Goal: Check status

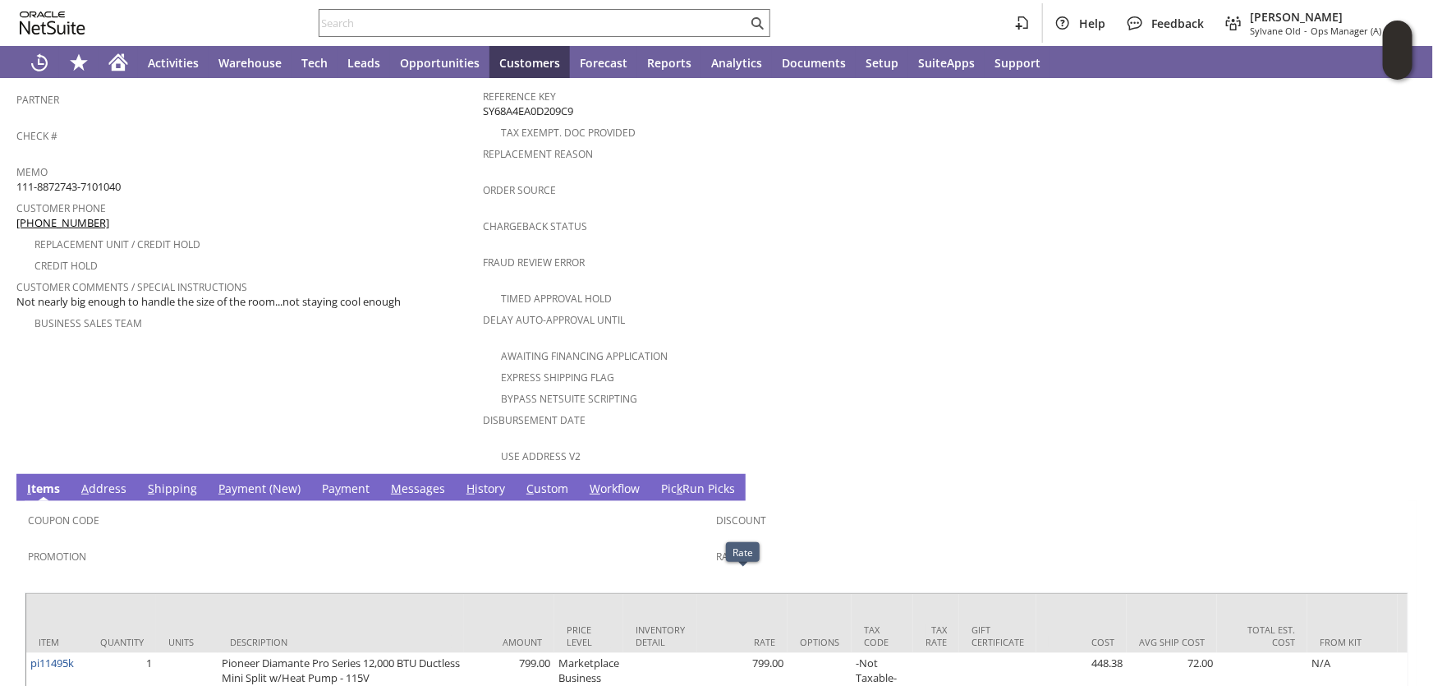
scroll to position [31, 0]
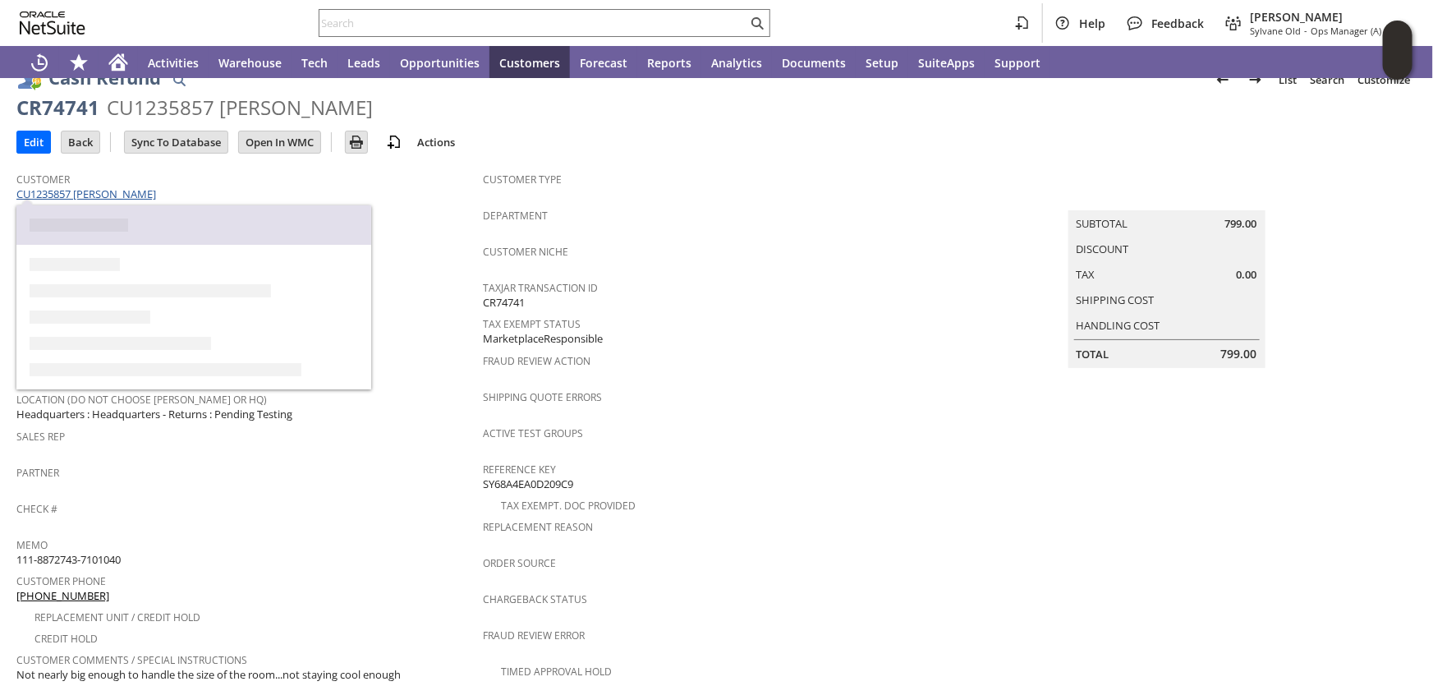
click at [122, 187] on link "CU1235857 [PERSON_NAME]" at bounding box center [88, 193] width 144 height 15
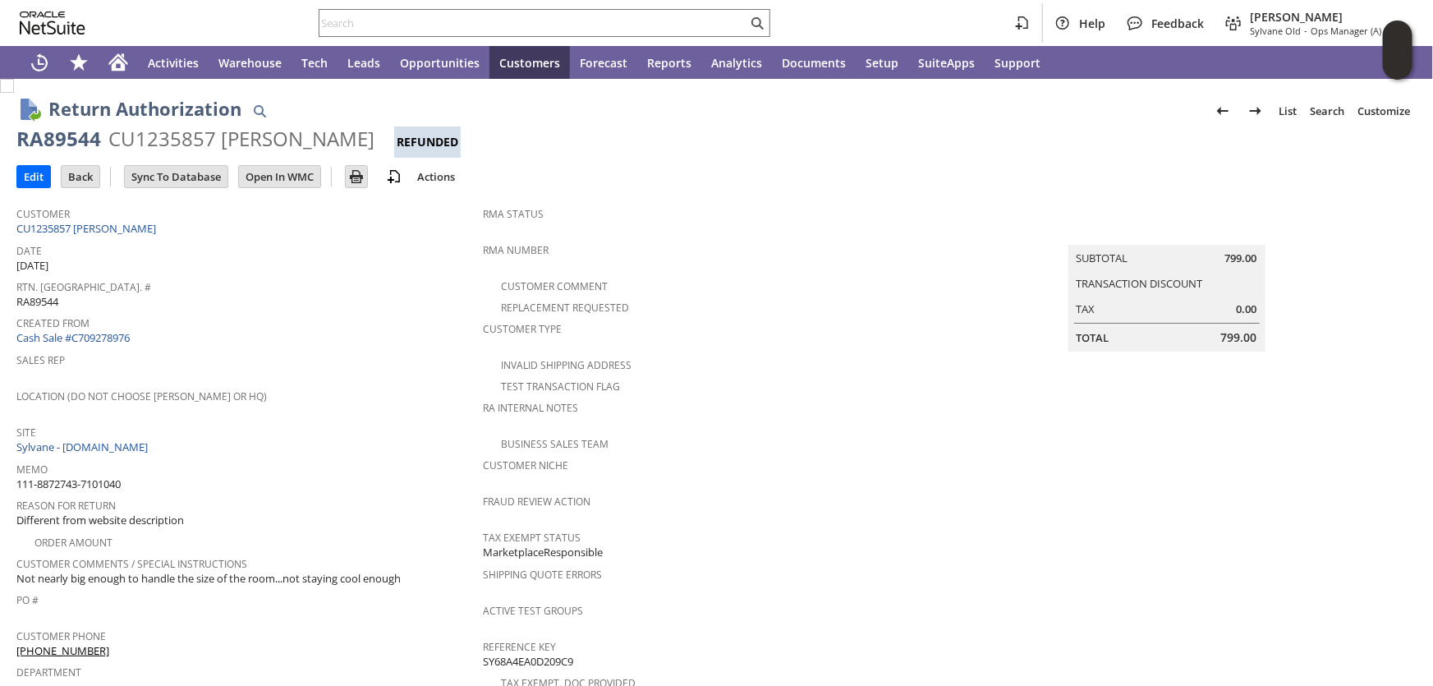
drag, startPoint x: 117, startPoint y: 466, endPoint x: 16, endPoint y: 468, distance: 101.1
click at [16, 468] on div "Memo 111-8872743-7101040" at bounding box center [245, 475] width 458 height 35
copy span "111-8872743-7101040"
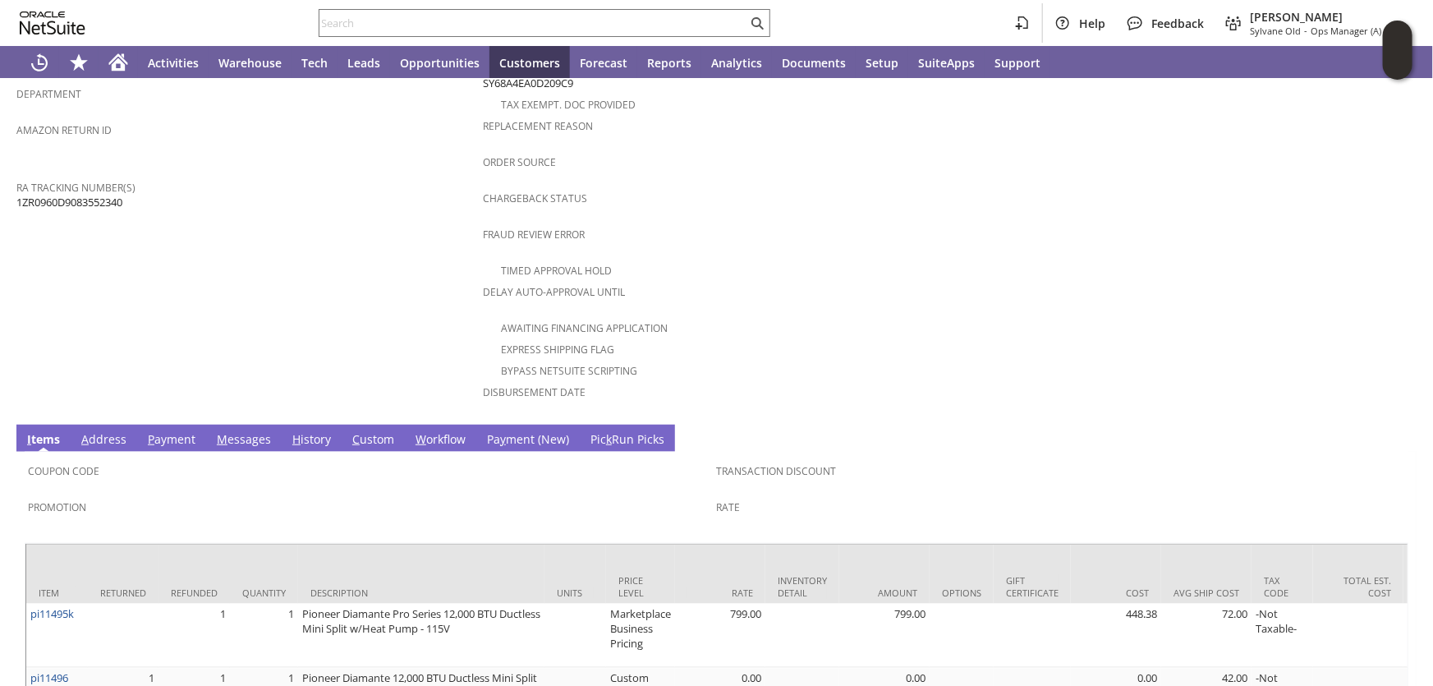
scroll to position [747, 0]
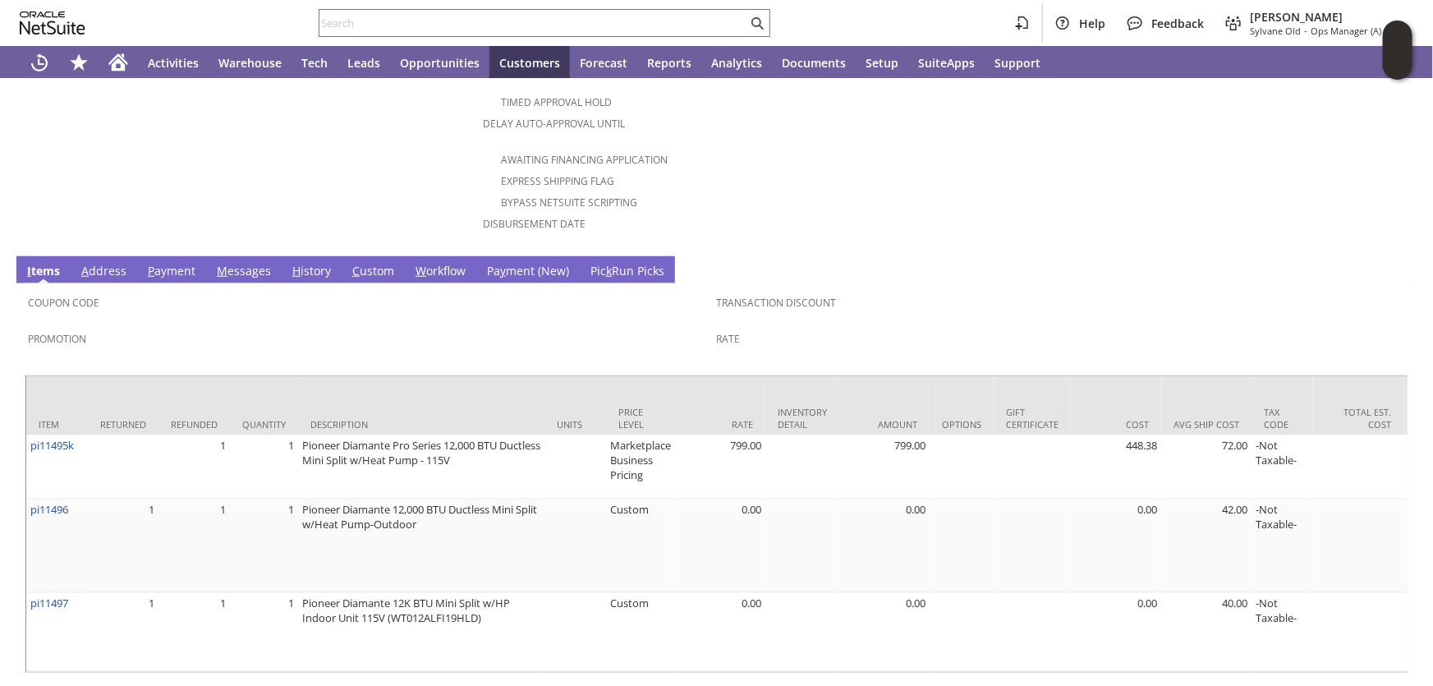
click at [309, 263] on link "H istory" at bounding box center [311, 272] width 47 height 18
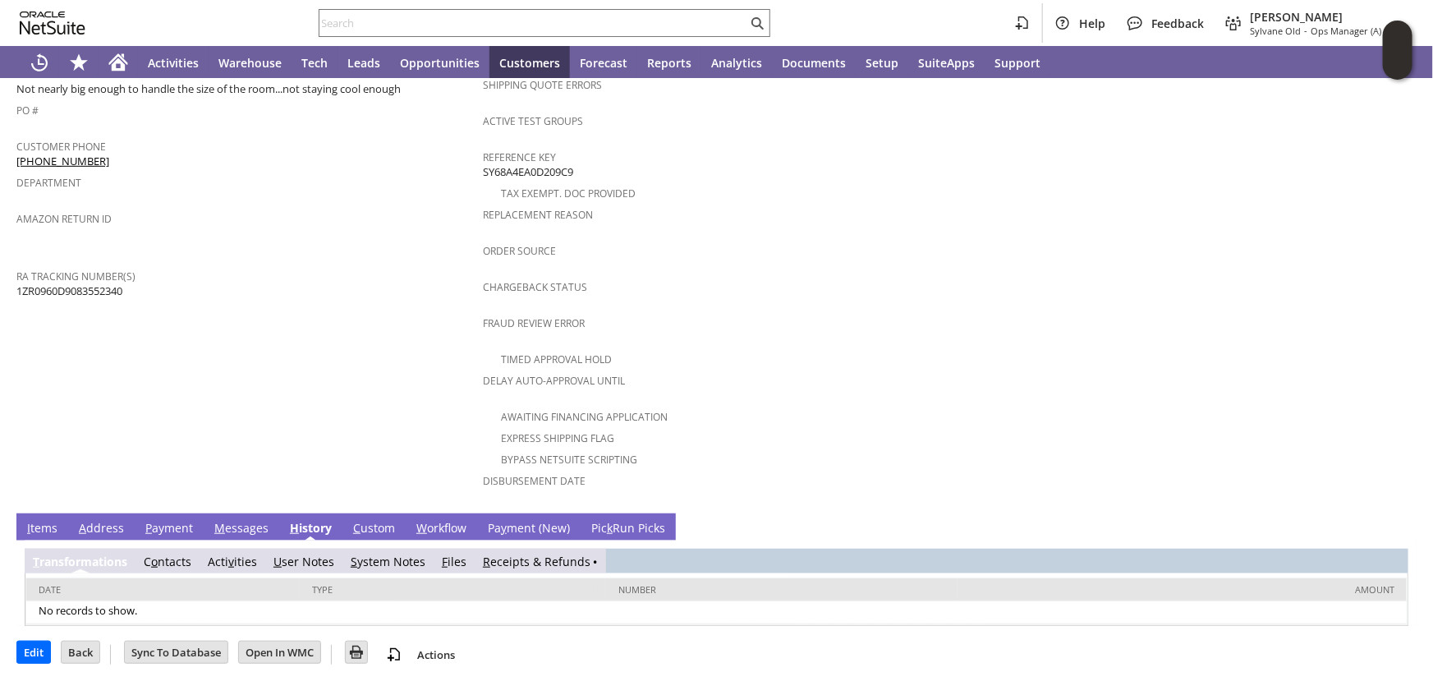
scroll to position [443, 0]
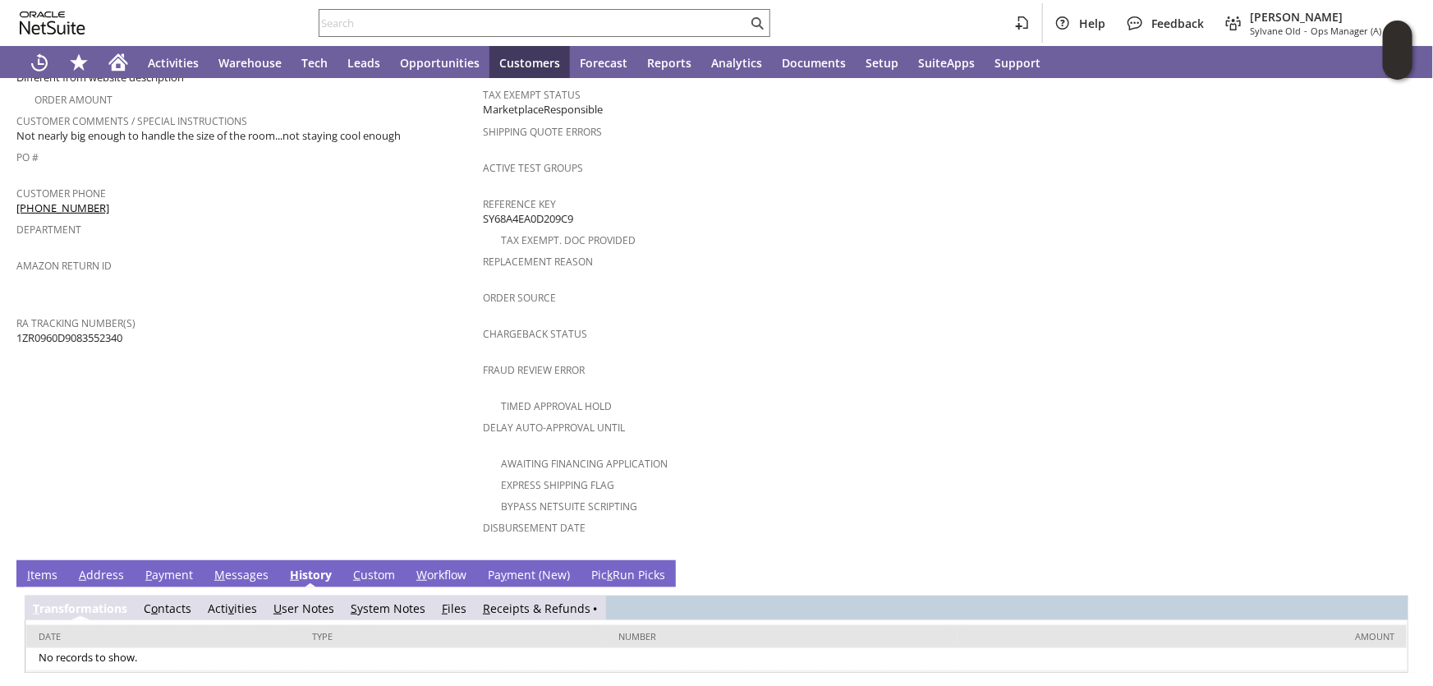
click at [515, 601] on link "R eceipts & Refunds" at bounding box center [537, 609] width 108 height 16
click at [517, 601] on link "R eceipts & Refunds" at bounding box center [537, 609] width 108 height 16
click at [525, 601] on link "R eceipts & Refunds" at bounding box center [544, 609] width 108 height 16
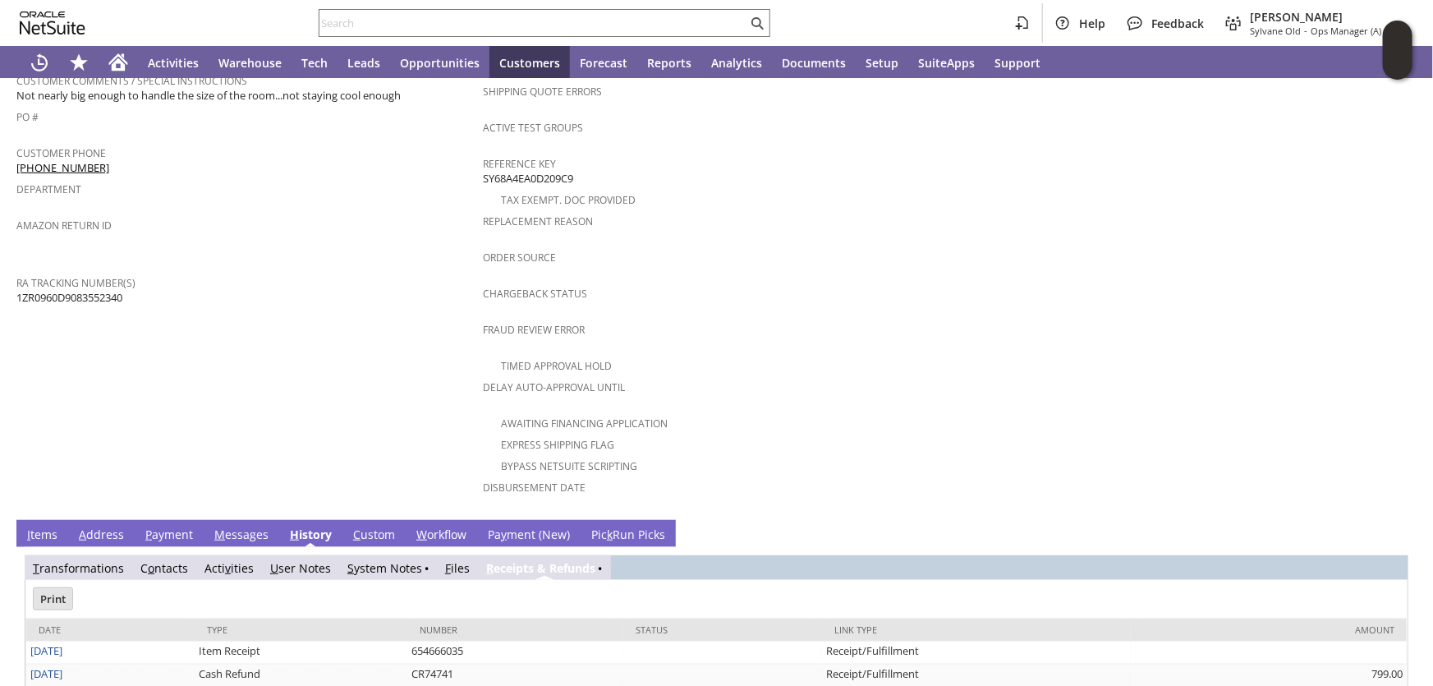
scroll to position [499, 0]
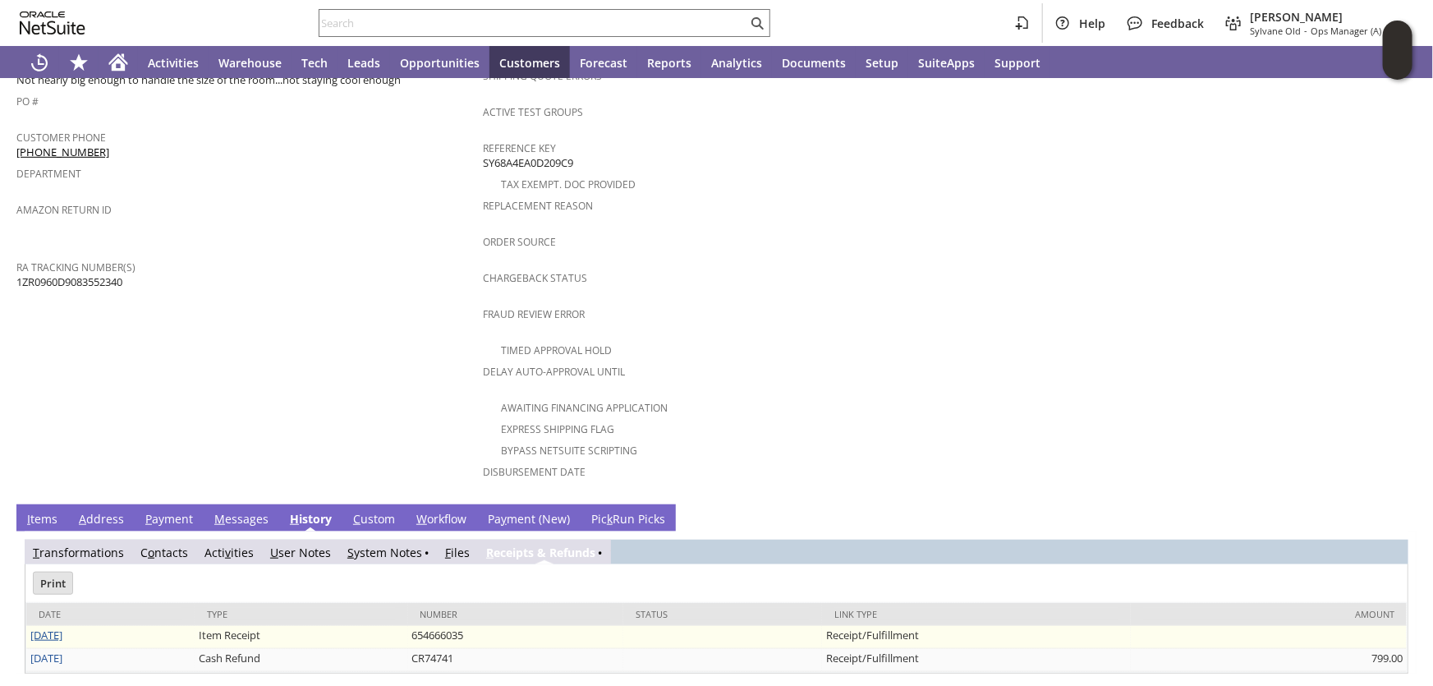
click at [48, 628] on link "9/26/2025" at bounding box center [46, 635] width 32 height 15
